Goal: Register for event/course

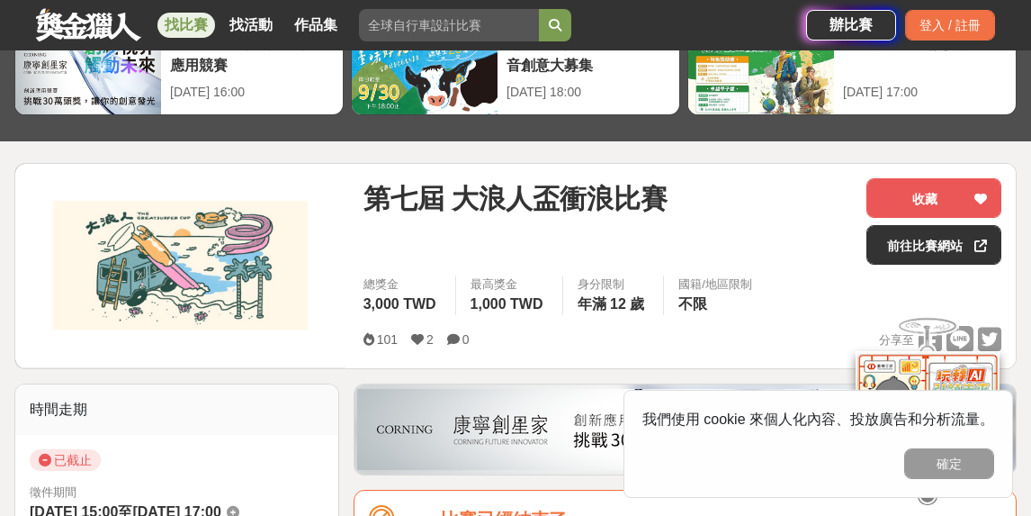
scroll to position [270, 0]
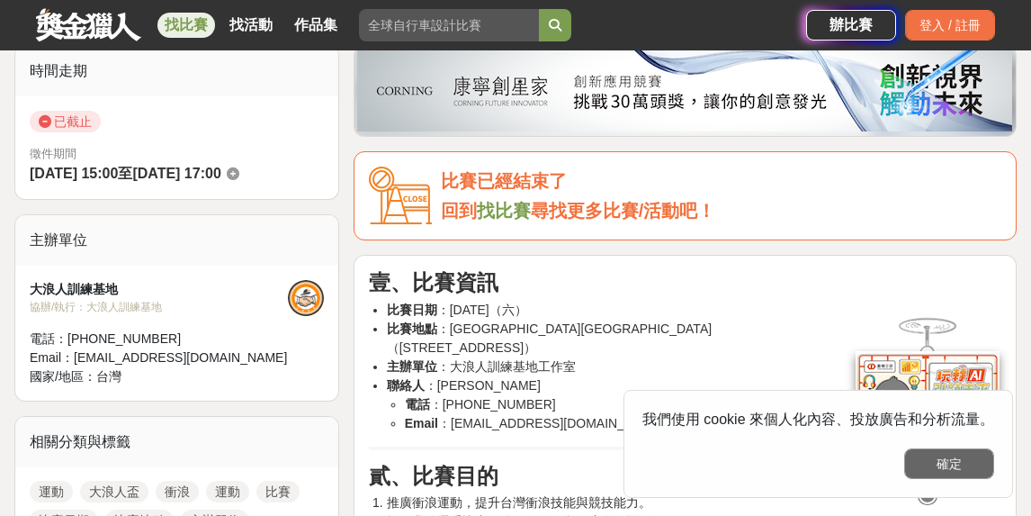
click at [959, 459] on button "確定" at bounding box center [949, 463] width 90 height 31
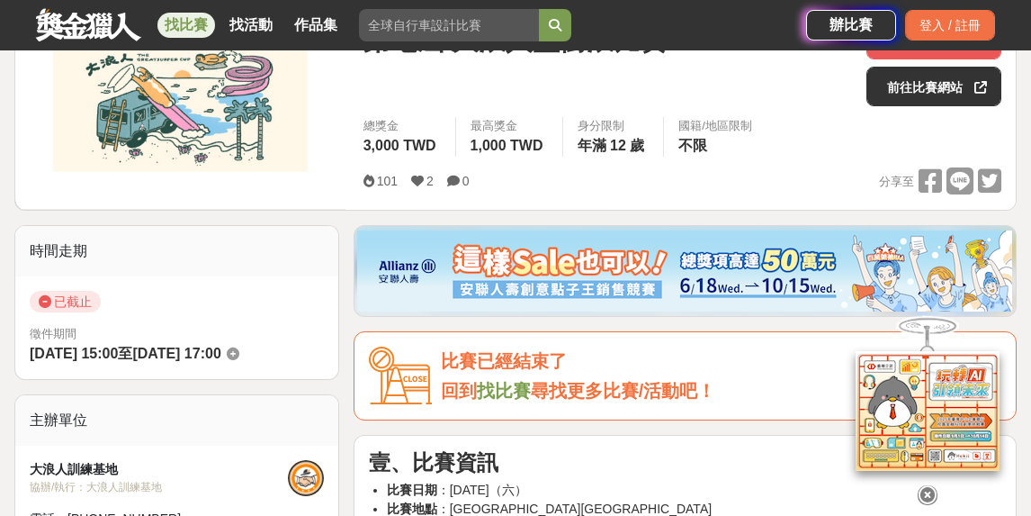
click at [934, 485] on icon at bounding box center [928, 495] width 20 height 20
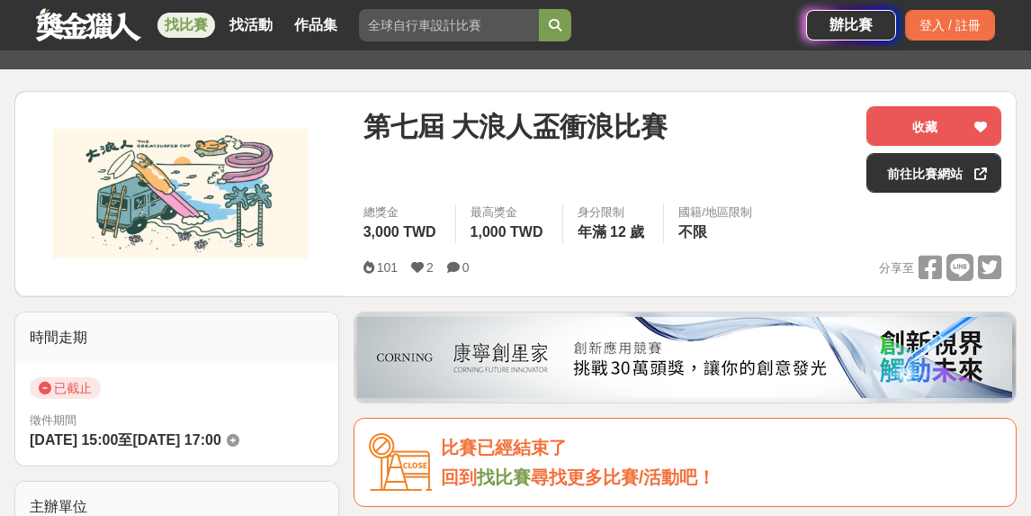
scroll to position [180, 0]
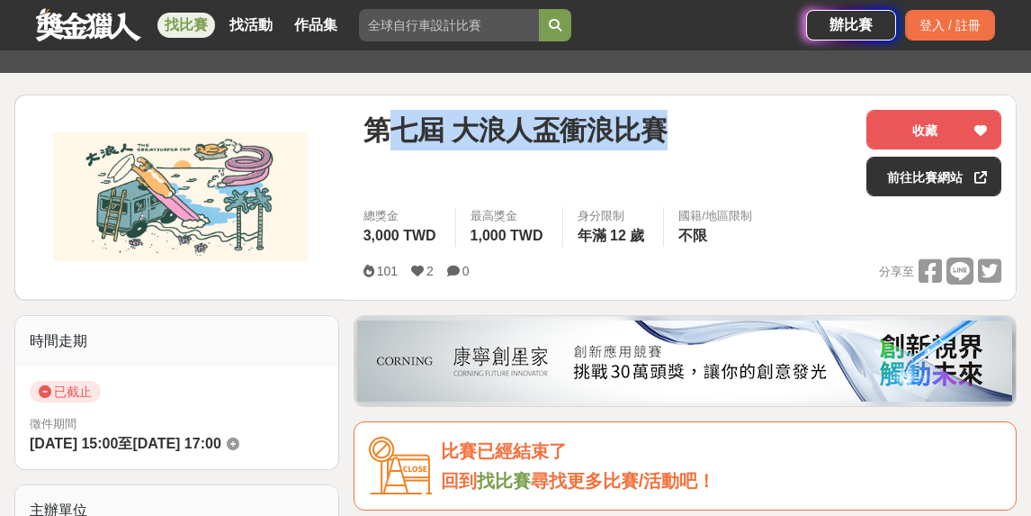
drag, startPoint x: 381, startPoint y: 126, endPoint x: 607, endPoint y: 133, distance: 226.9
click at [663, 124] on span "第七屆 大浪人盃衝浪比賽" at bounding box center [516, 130] width 304 height 40
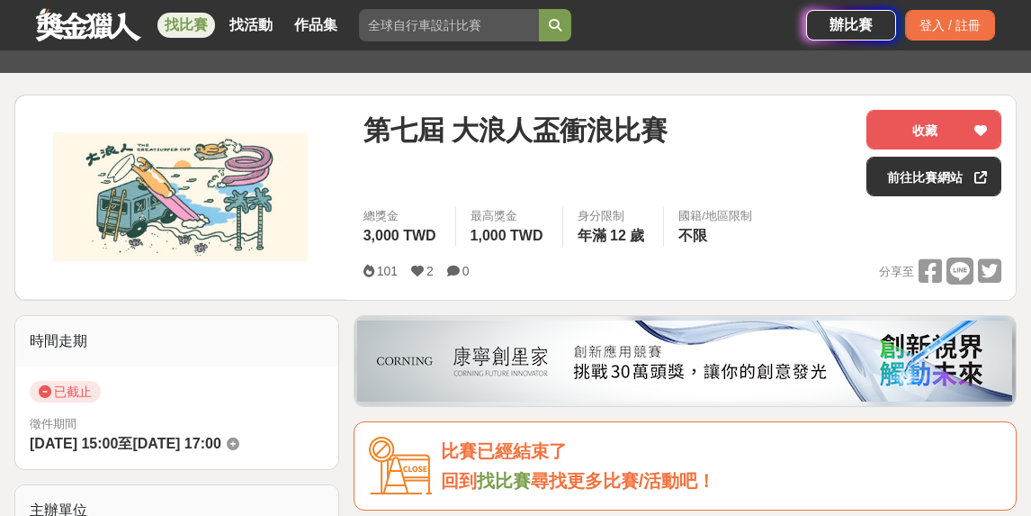
click at [410, 156] on div "第七屆 大浪人盃衝浪比賽" at bounding box center [608, 153] width 489 height 86
drag, startPoint x: 362, startPoint y: 126, endPoint x: 442, endPoint y: 122, distance: 80.2
click at [442, 122] on div "第七屆 大浪人盃衝浪比賽 收藏 前往比賽網站 總獎金 3,000 TWD 最高獎金 1,000 TWD 身分限制 年滿 12 歲 國籍/地區限制 不限 101…" at bounding box center [682, 197] width 667 height 204
click at [459, 130] on span "第七屆 大浪人盃衝浪比賽" at bounding box center [516, 130] width 304 height 40
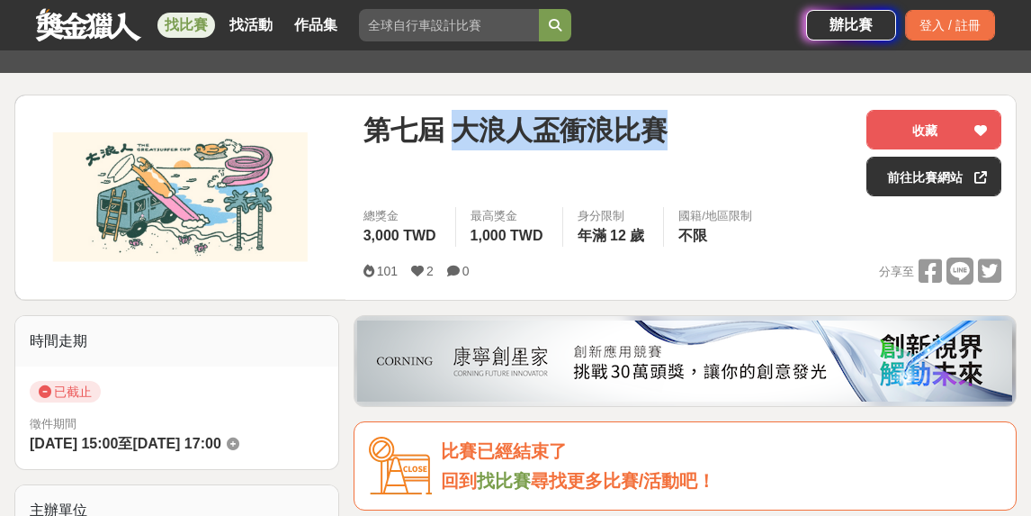
drag, startPoint x: 461, startPoint y: 125, endPoint x: 711, endPoint y: 115, distance: 250.4
click at [711, 115] on div "第七屆 大浪人盃衝浪比賽" at bounding box center [608, 130] width 489 height 40
copy span "大浪人盃衝浪比賽"
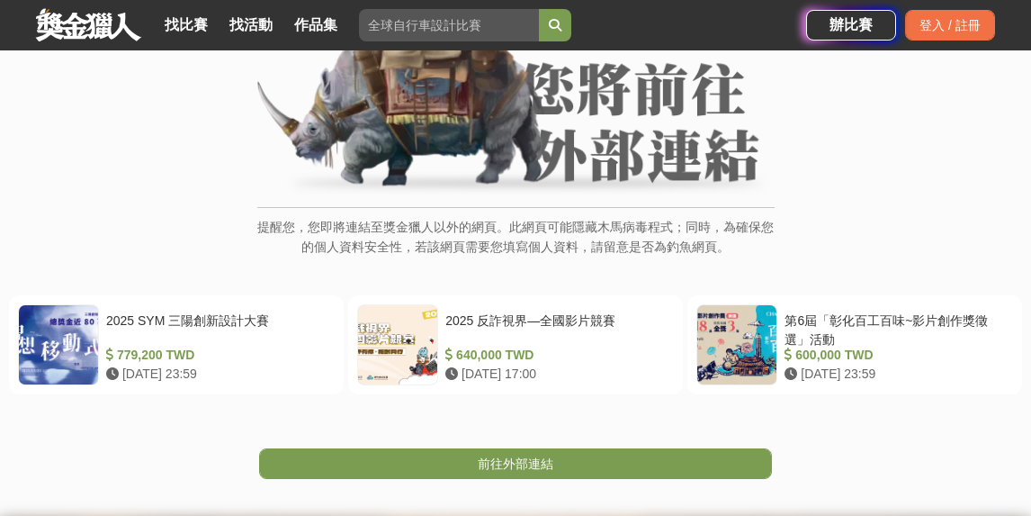
scroll to position [270, 0]
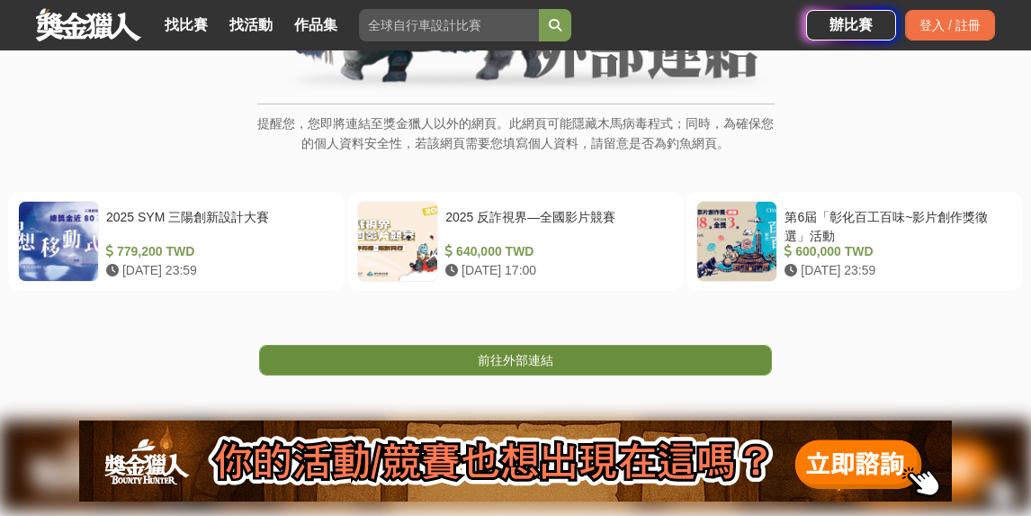
click at [553, 359] on link "前往外部連結" at bounding box center [515, 360] width 513 height 31
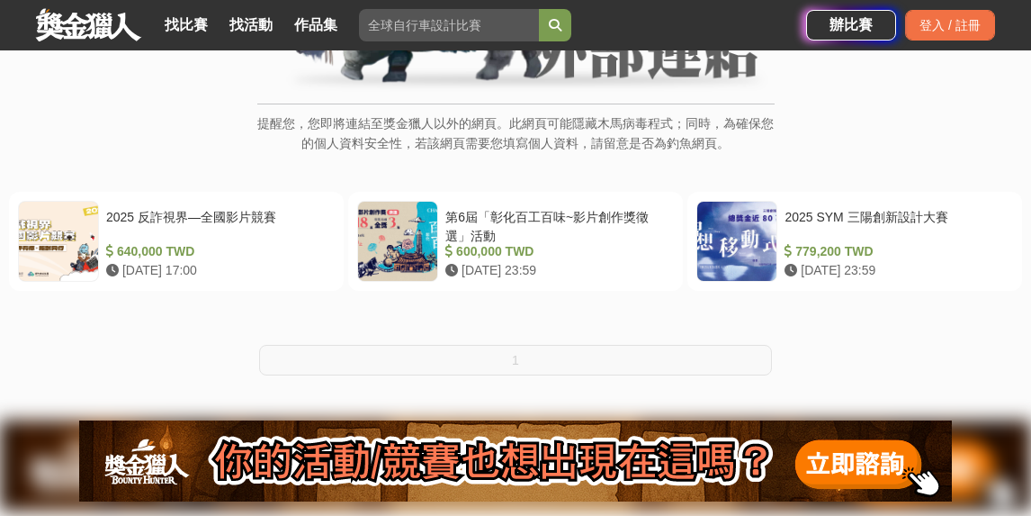
scroll to position [270, 0]
